Goal: Transaction & Acquisition: Purchase product/service

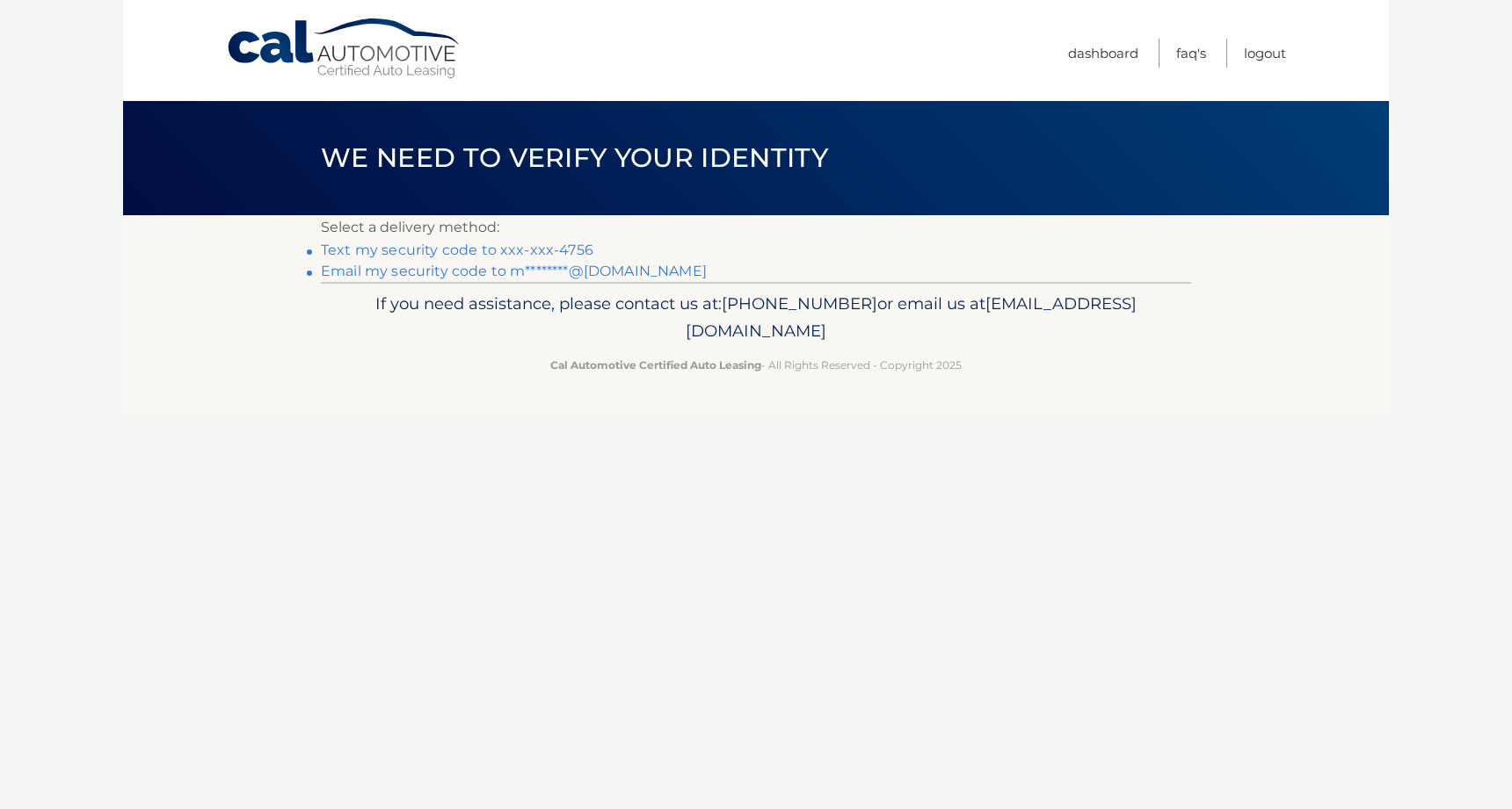
click at [569, 253] on link "Text my security code to xxx-xxx-4756" at bounding box center [456, 250] width 272 height 17
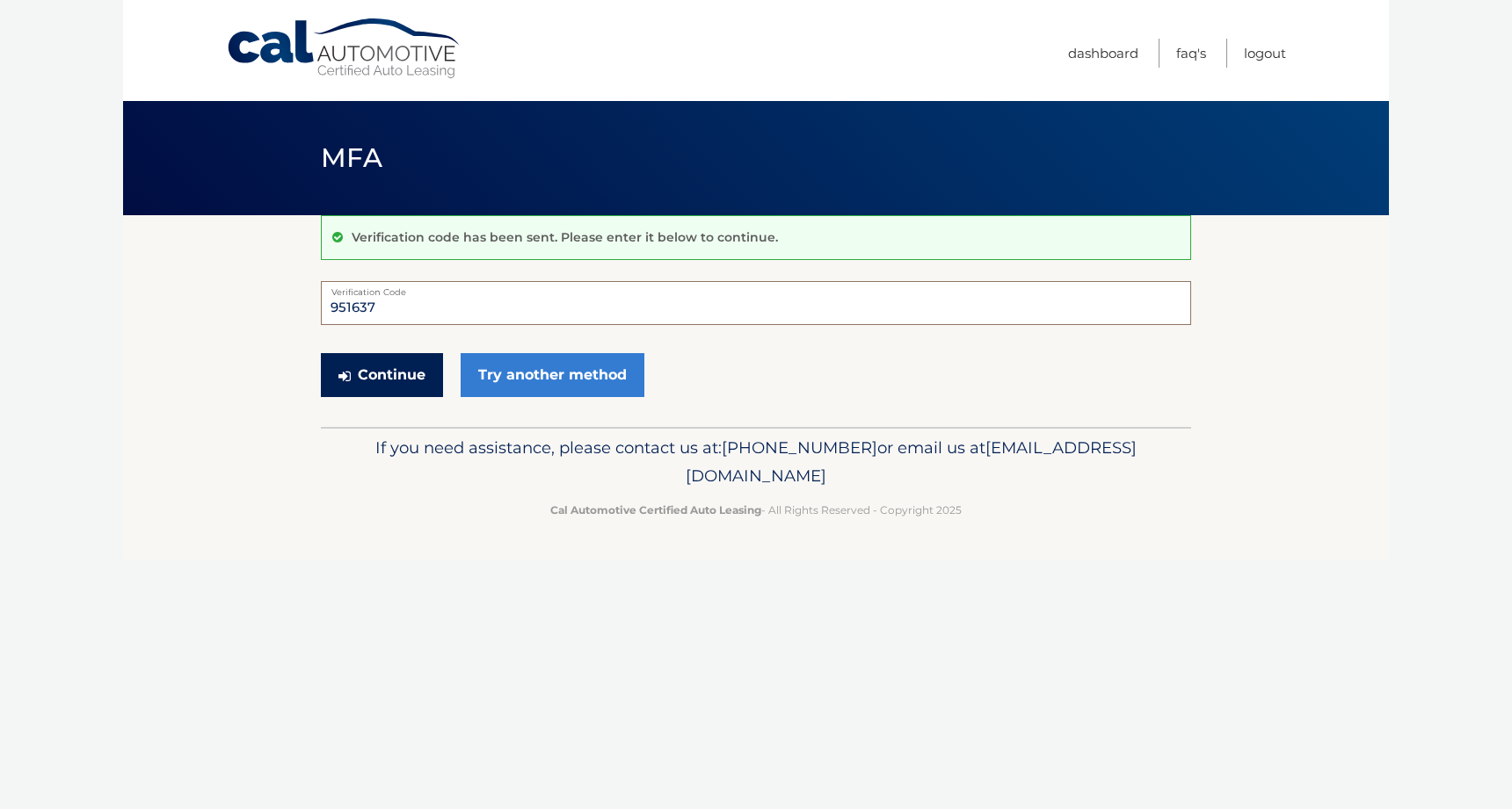
type input "951637"
click at [386, 373] on button "Continue" at bounding box center [381, 375] width 122 height 44
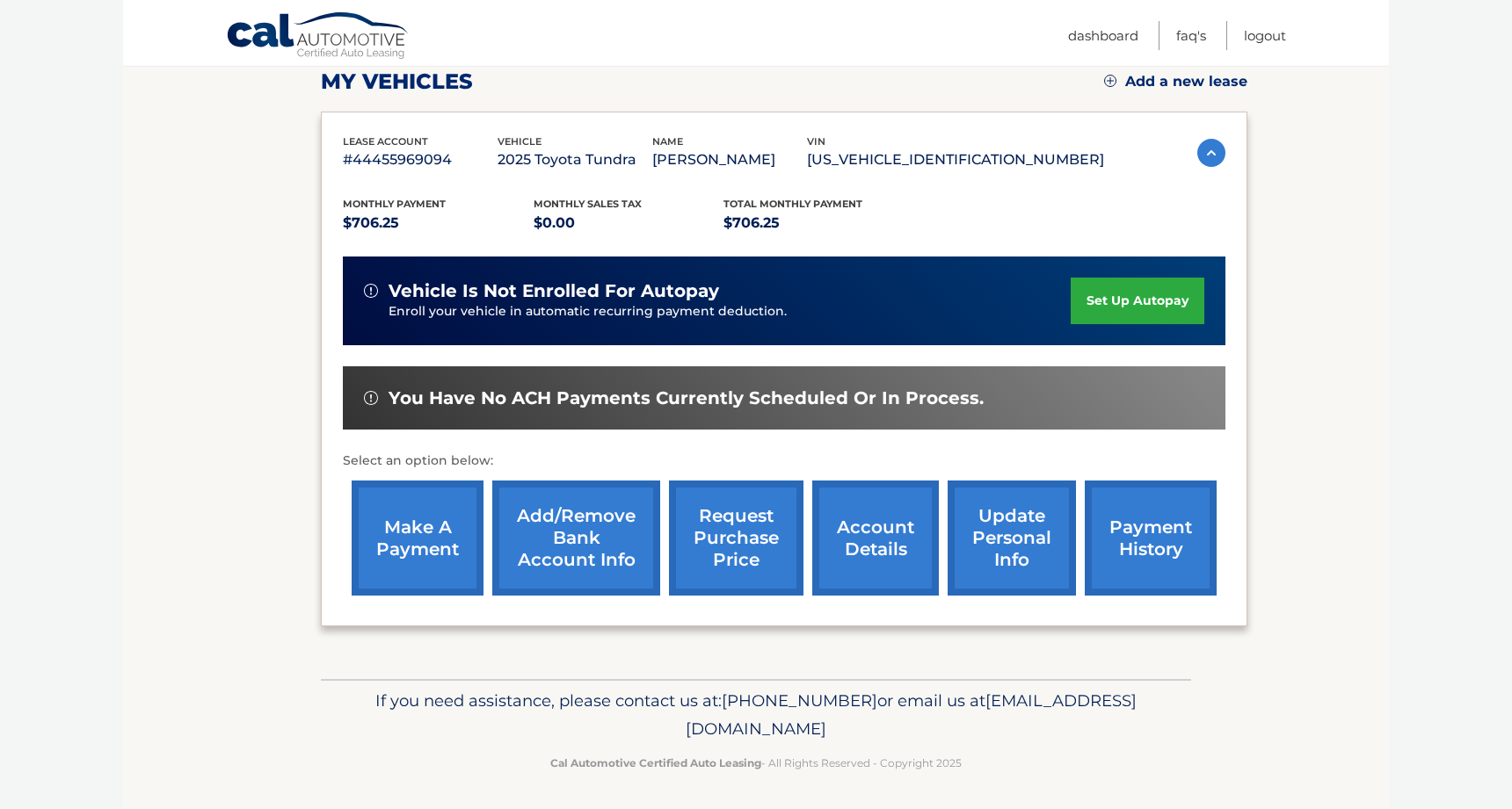
scroll to position [252, 0]
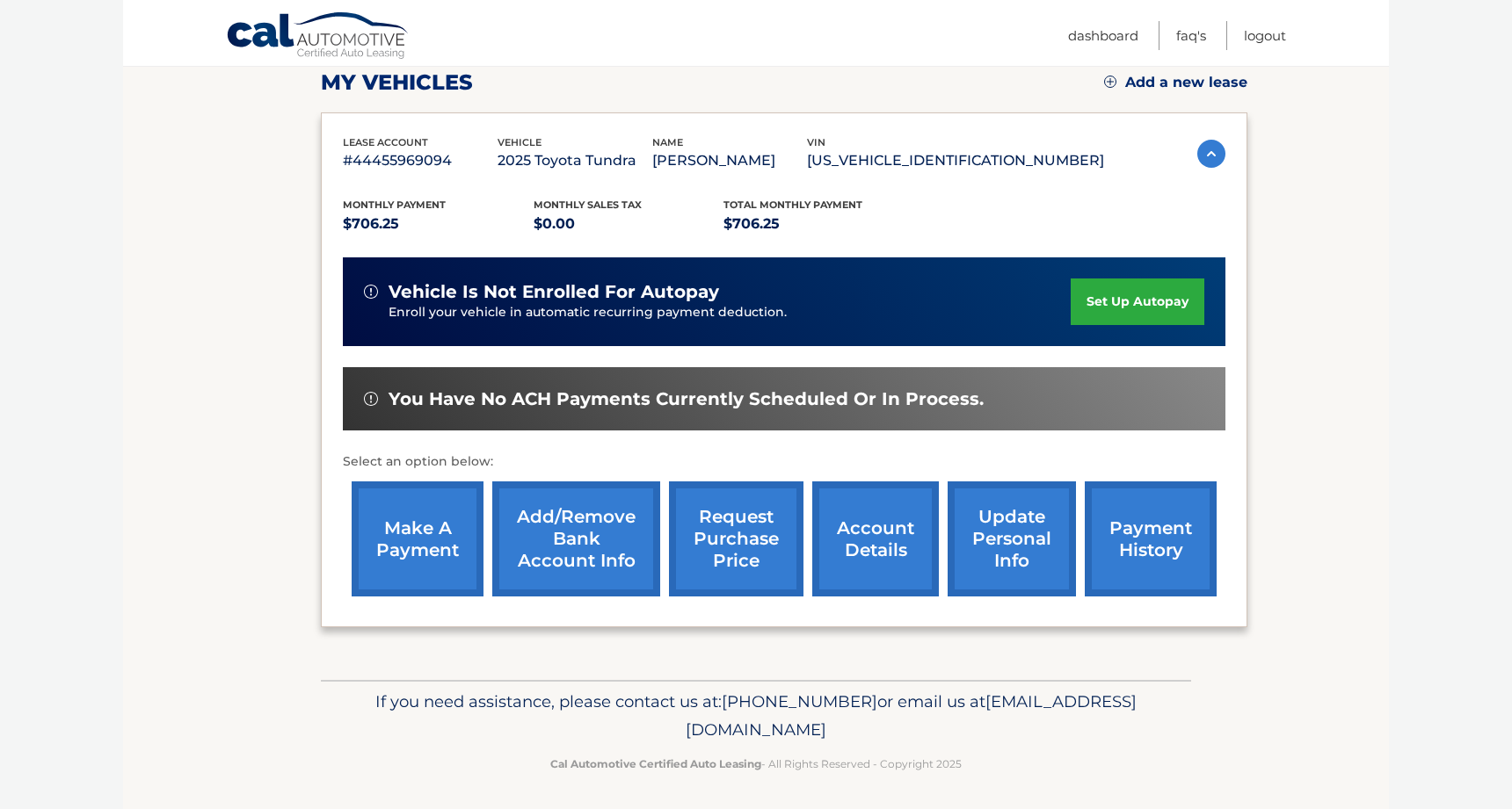
click at [402, 528] on link "make a payment" at bounding box center [418, 539] width 132 height 115
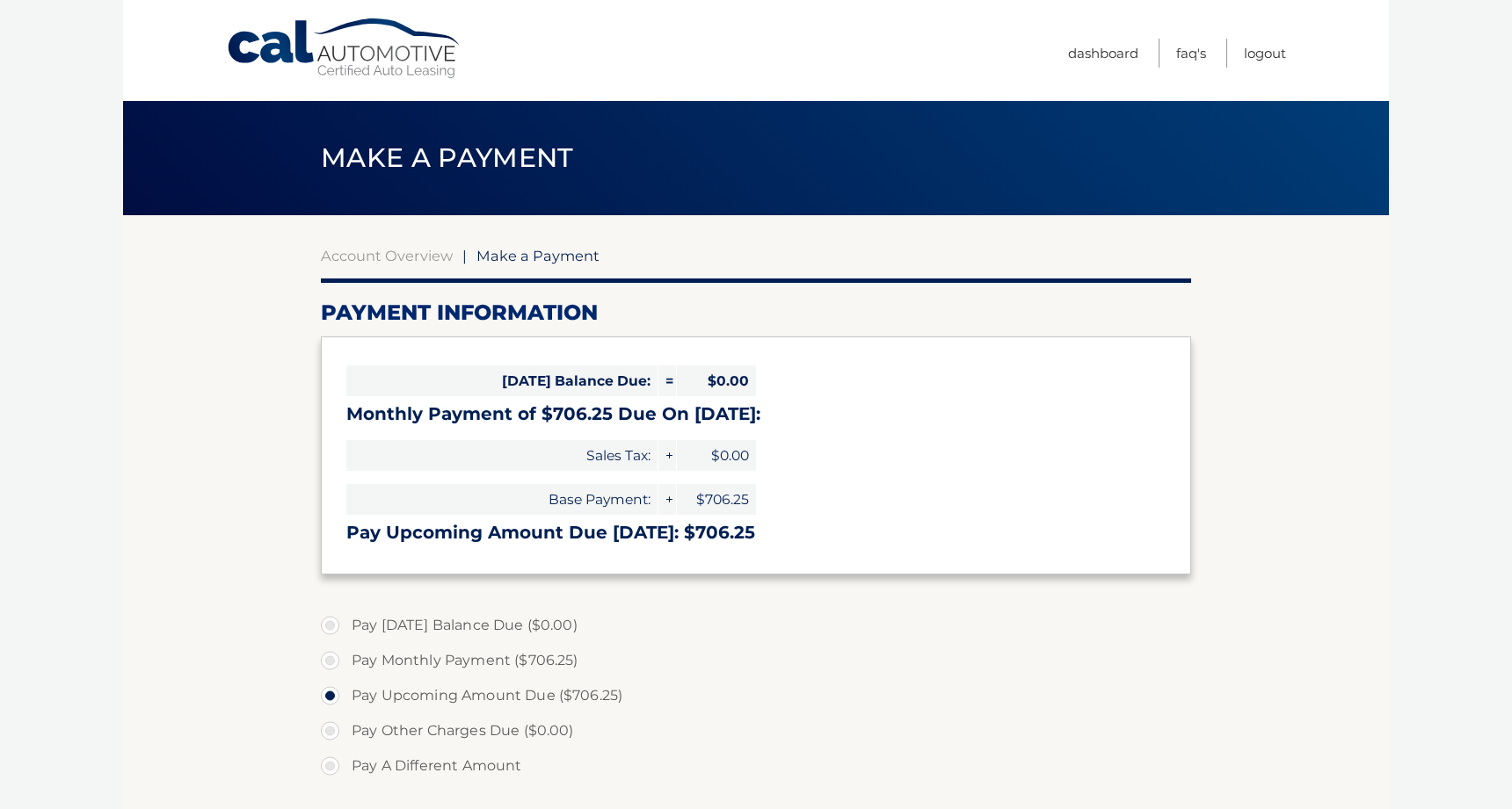
select select "NzUzNjM4YmQtOTMzOS00YTdkLWEwMTYtYWJjMGEyNmMyYjNm"
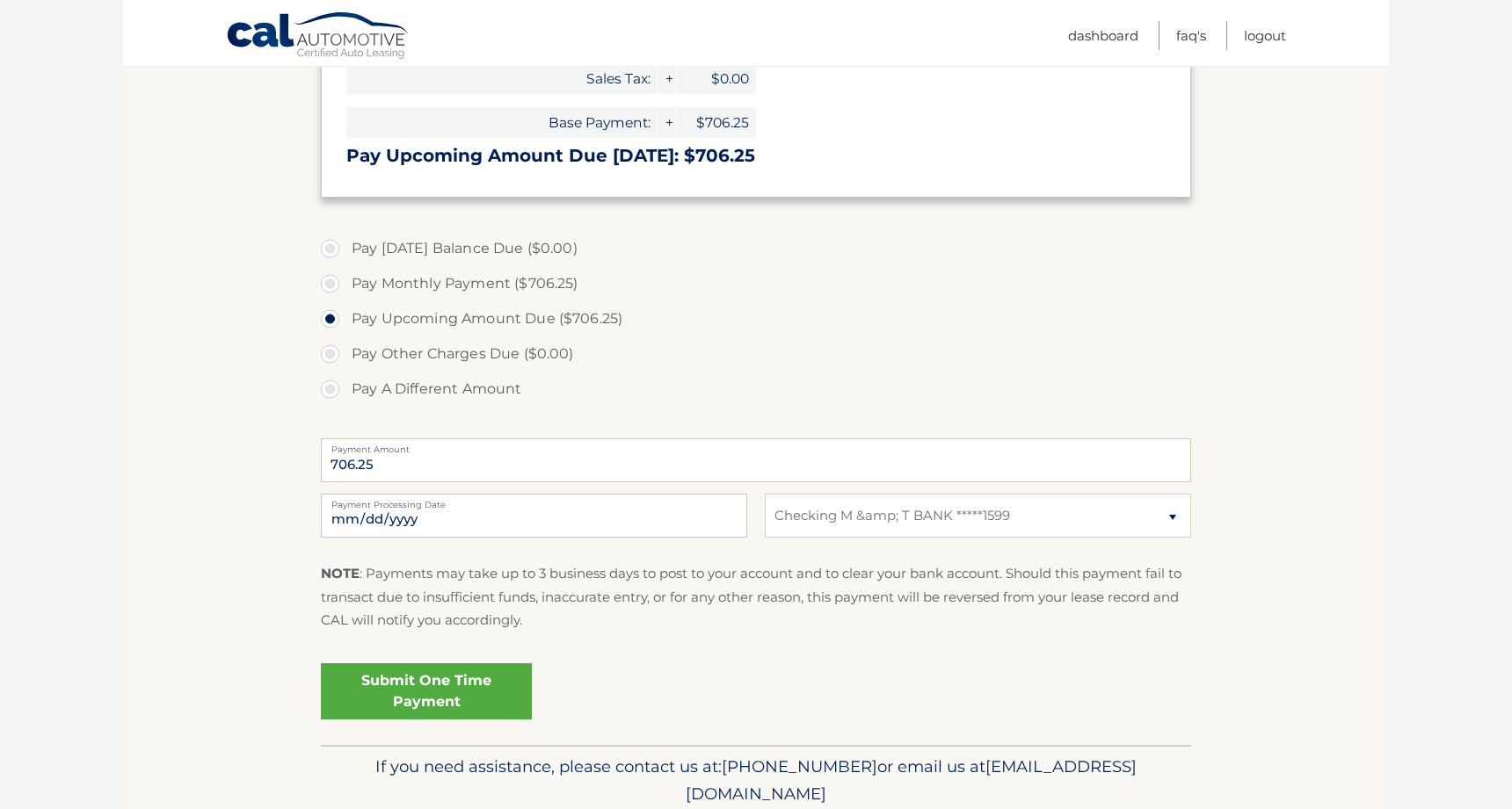
scroll to position [376, 0]
click at [454, 680] on link "Submit One Time Payment" at bounding box center [426, 693] width 211 height 56
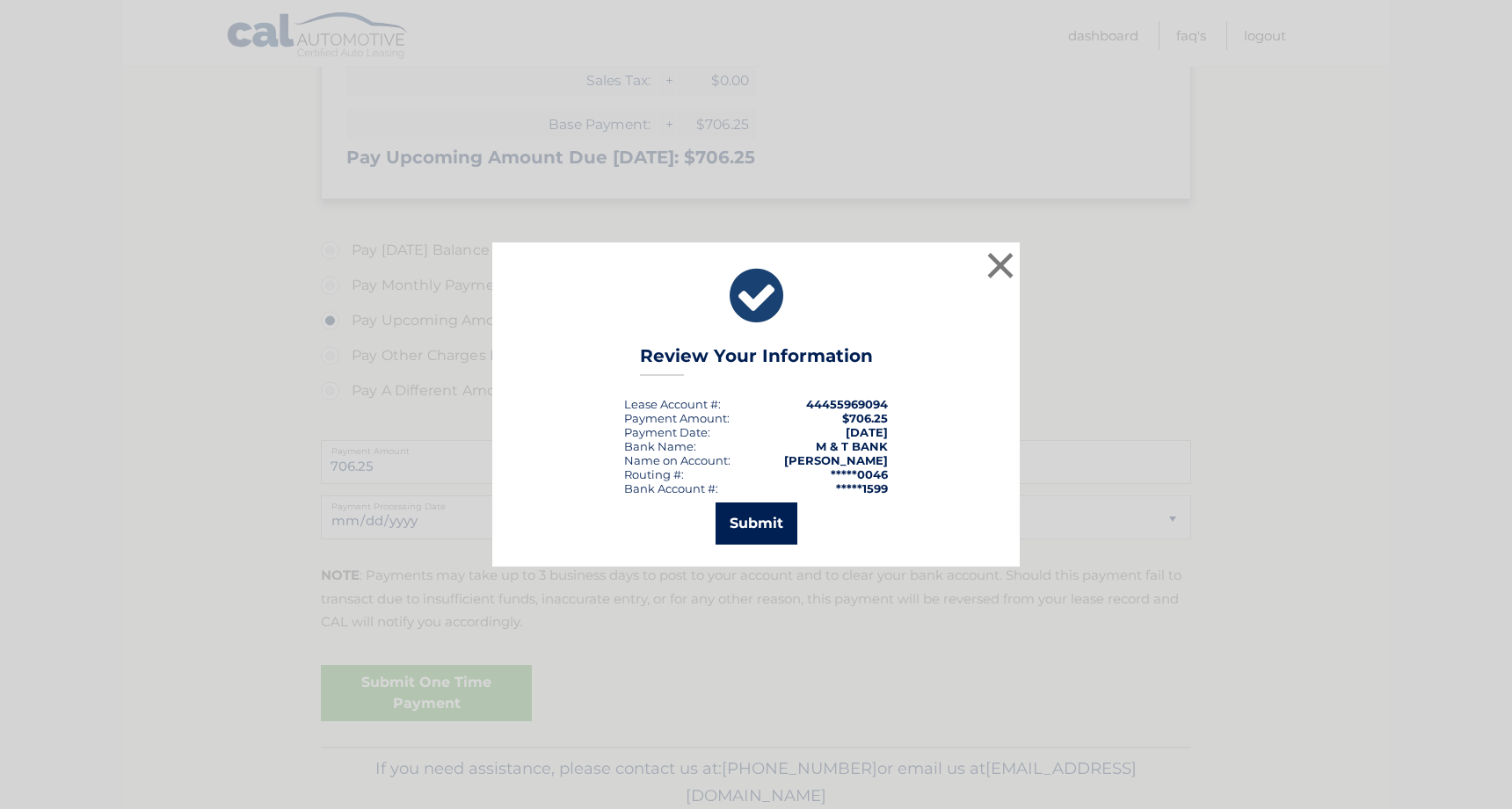
click at [733, 536] on button "Submit" at bounding box center [756, 523] width 82 height 42
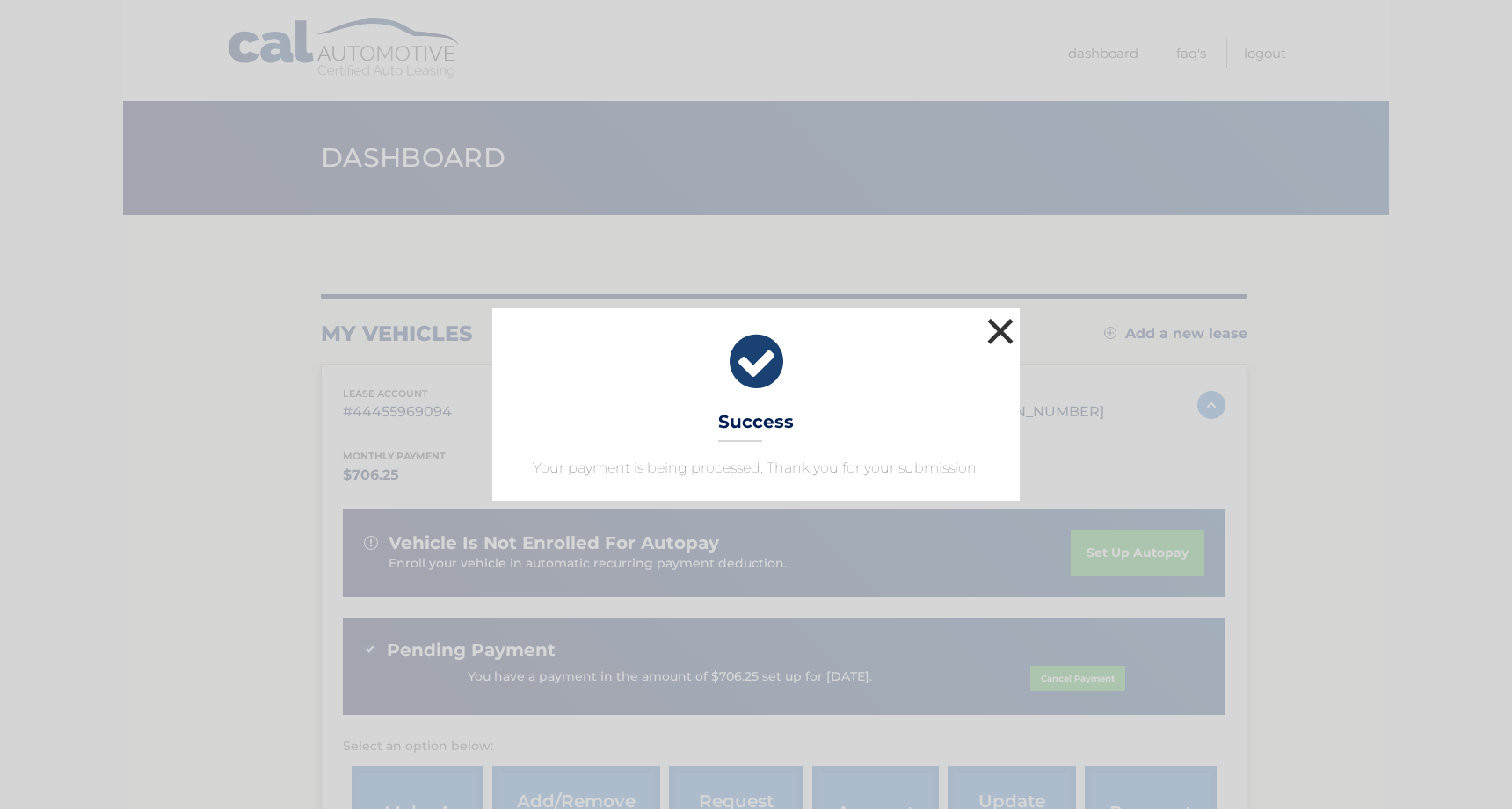
click at [993, 336] on button "×" at bounding box center [1001, 331] width 35 height 35
